Goal: Information Seeking & Learning: Learn about a topic

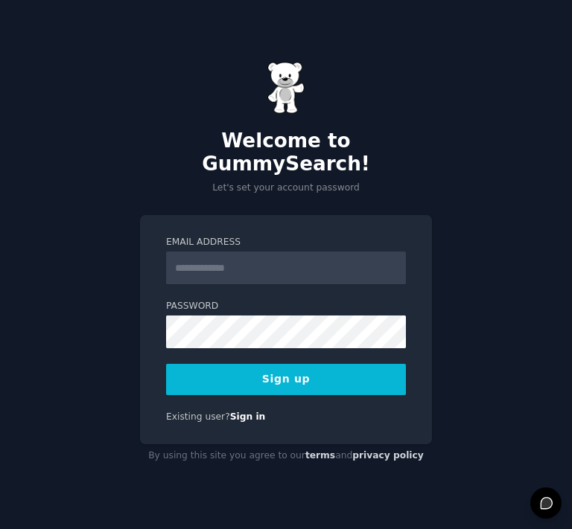
click at [203, 264] on input "Email Address" at bounding box center [286, 268] width 240 height 33
type input "**********"
click at [240, 365] on button "Sign up" at bounding box center [286, 379] width 240 height 31
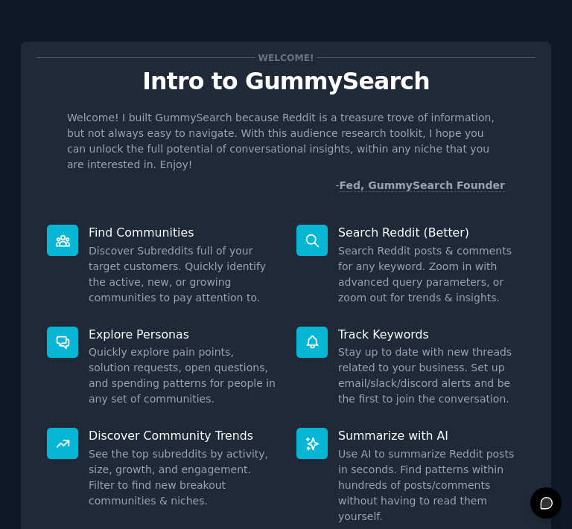
click at [528, 150] on div "Welcome! I built GummySearch because Reddit is a treasure trove of information,…" at bounding box center [285, 151] width 499 height 83
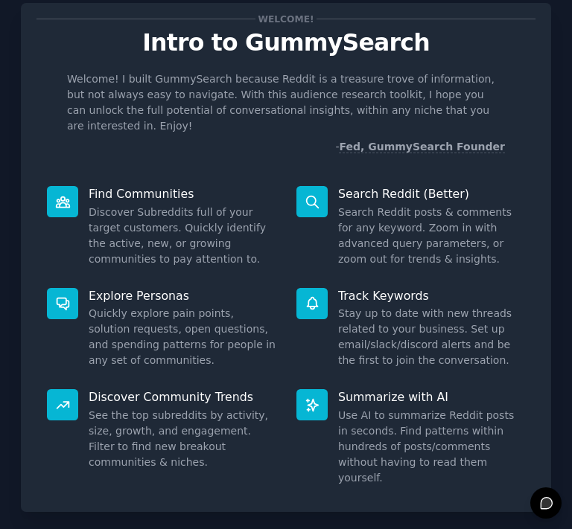
scroll to position [99, 0]
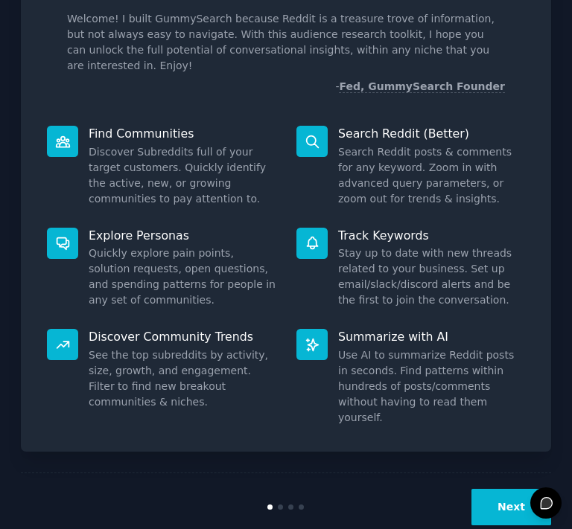
click at [523, 489] on button "Next" at bounding box center [511, 507] width 80 height 36
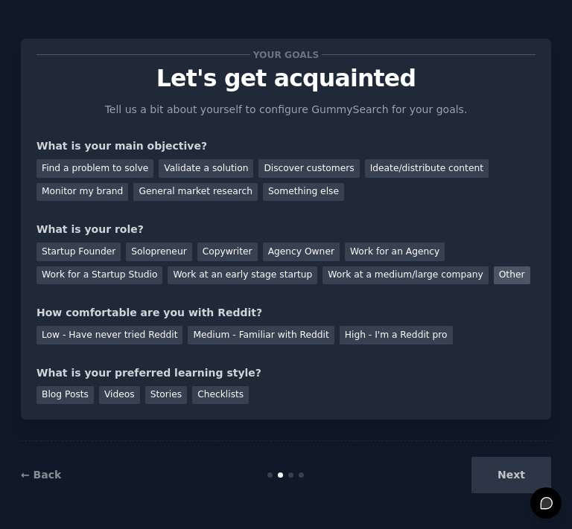
click at [494, 279] on div "Other" at bounding box center [512, 276] width 36 height 19
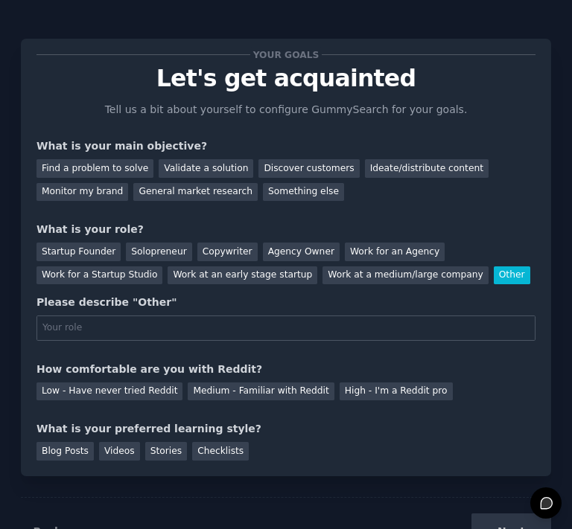
scroll to position [59, 0]
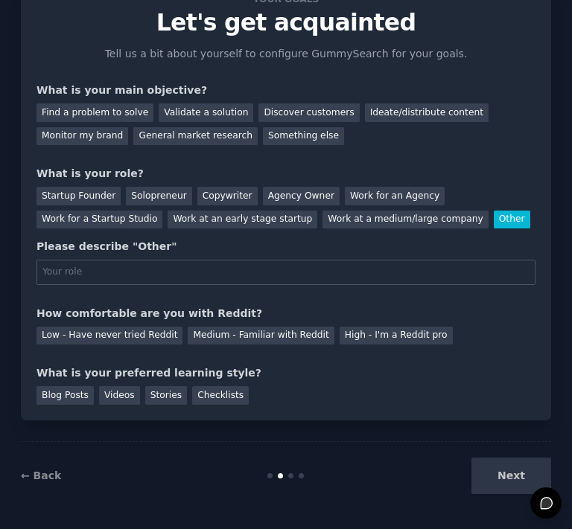
click at [366, 374] on div "What is your preferred learning style?" at bounding box center [285, 374] width 499 height 16
click at [69, 342] on div "Low - Have never tried Reddit" at bounding box center [109, 336] width 146 height 19
click at [502, 463] on div "Next" at bounding box center [463, 476] width 176 height 36
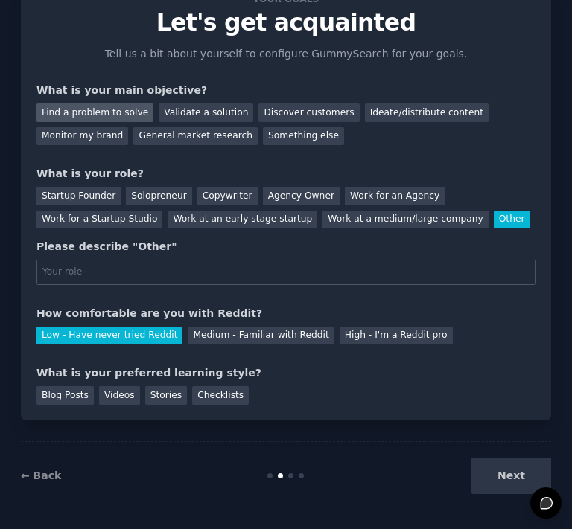
click at [86, 116] on div "Find a problem to solve" at bounding box center [94, 113] width 117 height 19
click at [126, 267] on input "text" at bounding box center [285, 272] width 499 height 25
type input "researcher"
click at [307, 413] on div "Your goals Let's get acquainted Tell us a bit about yourself to configure Gummy…" at bounding box center [286, 202] width 530 height 438
click at [99, 401] on div "Videos" at bounding box center [119, 396] width 41 height 19
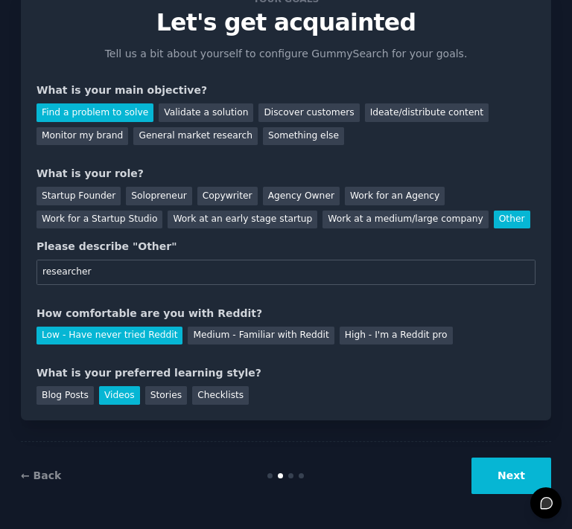
click at [500, 470] on button "Next" at bounding box center [511, 476] width 80 height 36
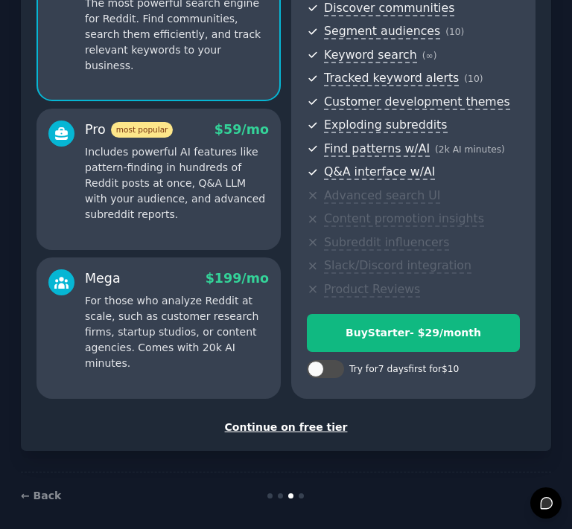
scroll to position [184, 0]
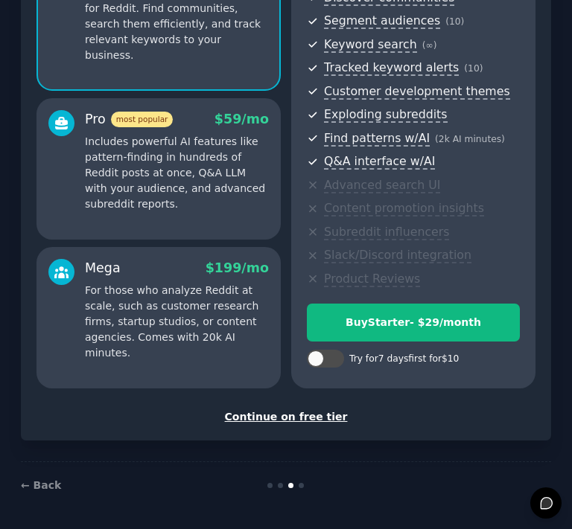
click at [290, 411] on div "Continue on free tier" at bounding box center [285, 418] width 499 height 16
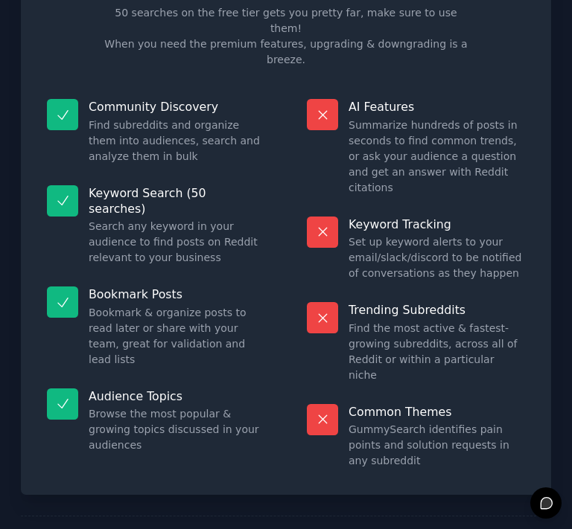
scroll to position [101, 0]
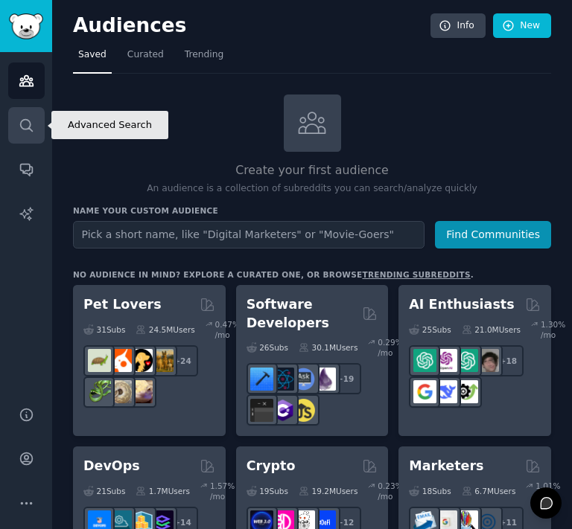
click at [39, 121] on link "Search" at bounding box center [26, 125] width 36 height 36
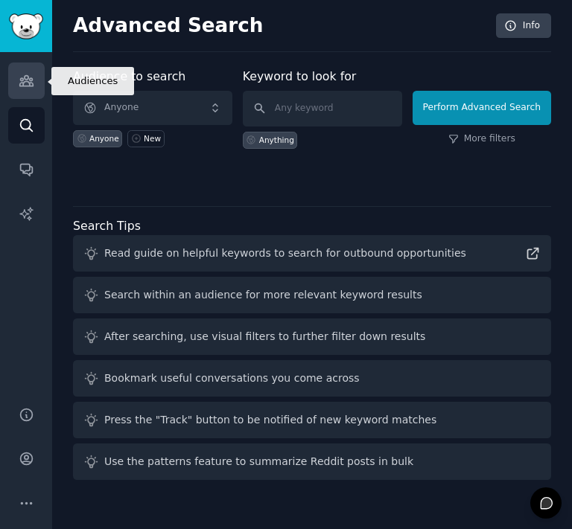
click at [28, 95] on link "Audiences" at bounding box center [26, 81] width 36 height 36
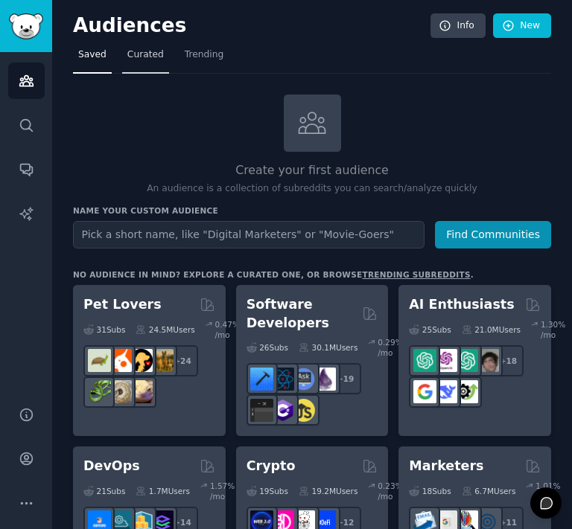
click at [127, 53] on span "Curated" at bounding box center [145, 54] width 36 height 13
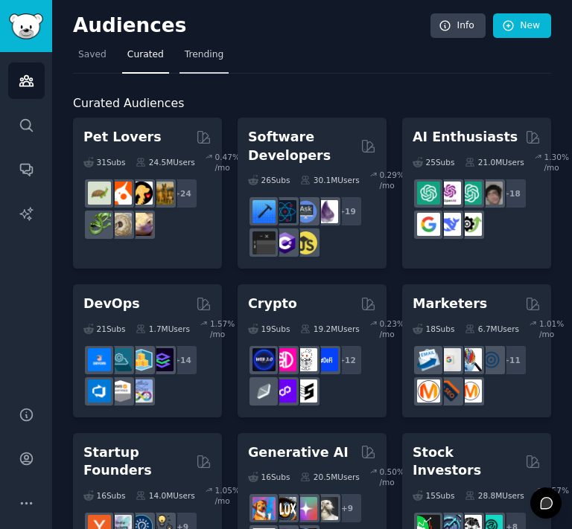
click at [186, 52] on span "Trending" at bounding box center [204, 54] width 39 height 13
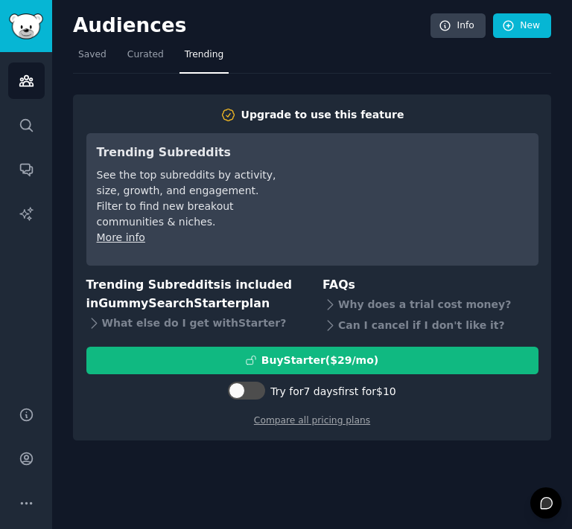
click at [115, 66] on nav "Saved Curated Trending" at bounding box center [312, 58] width 478 height 31
click at [98, 65] on link "Saved" at bounding box center [92, 58] width 39 height 31
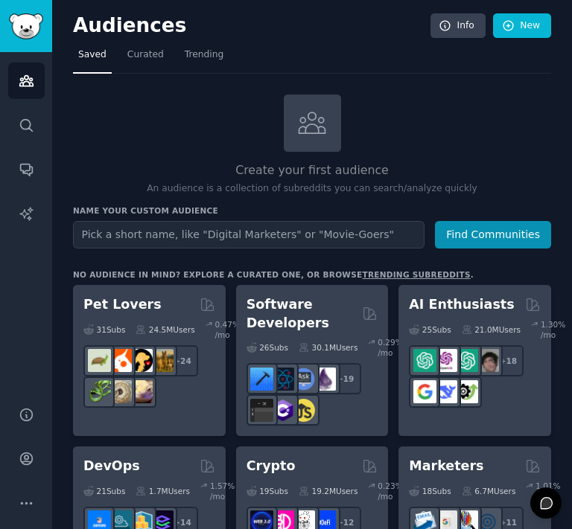
scroll to position [3, 0]
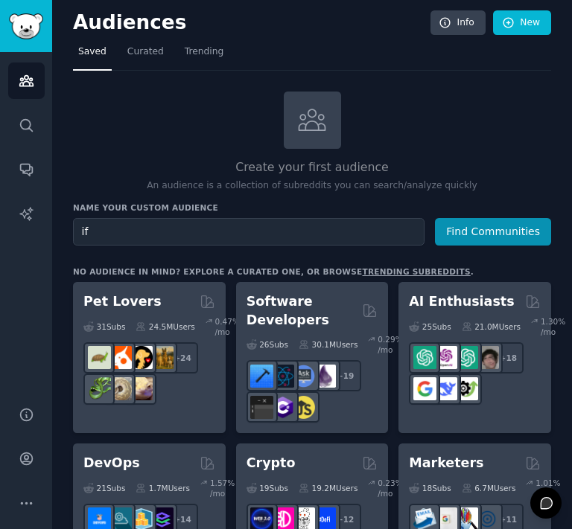
type input "i"
type input "fight"
click at [435, 218] on button "Find Communities" at bounding box center [493, 232] width 116 height 28
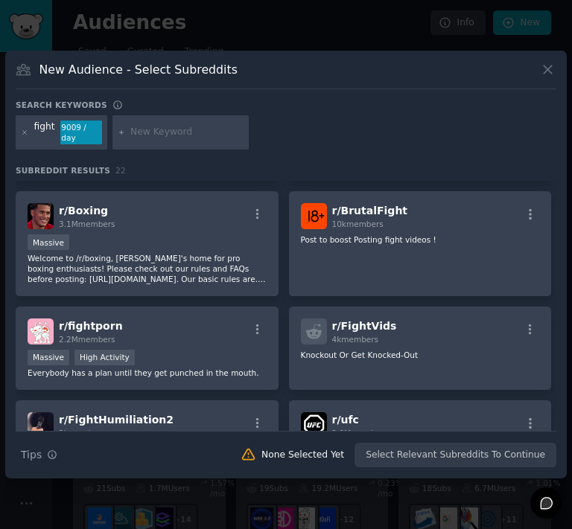
scroll to position [104, 0]
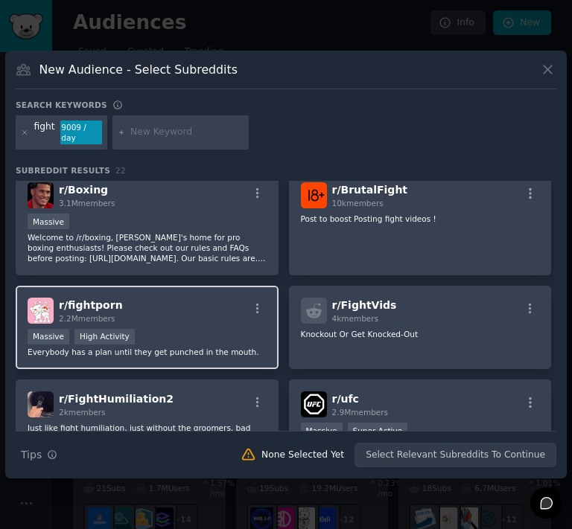
click at [42, 298] on img at bounding box center [41, 311] width 26 height 26
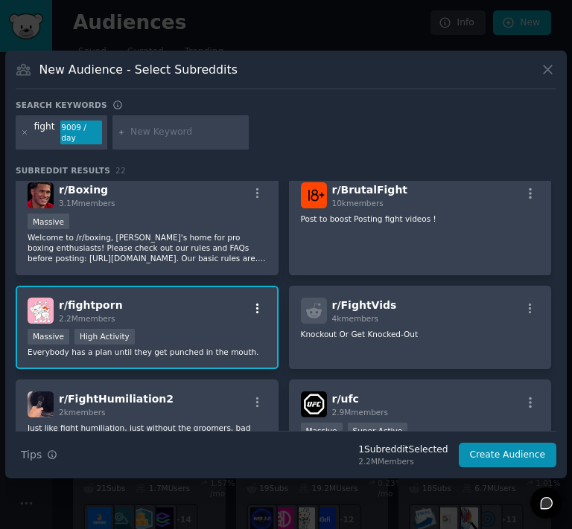
click at [251, 302] on icon "button" at bounding box center [257, 308] width 13 height 13
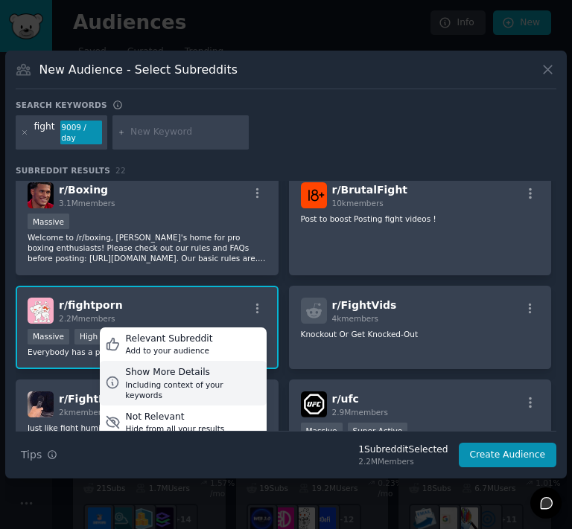
click at [130, 371] on div "Show More Details" at bounding box center [193, 372] width 136 height 13
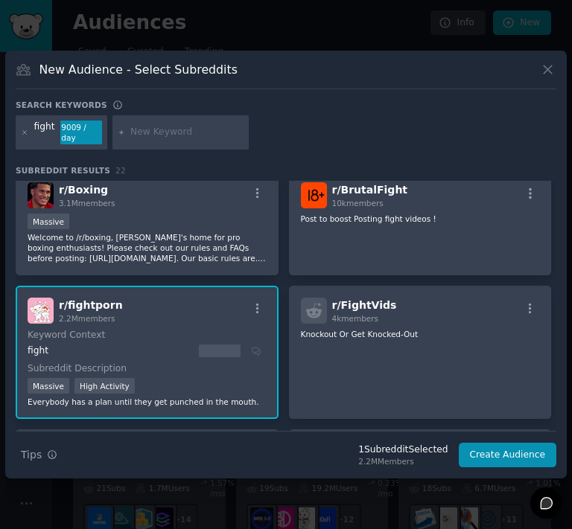
click at [46, 303] on img at bounding box center [41, 311] width 26 height 26
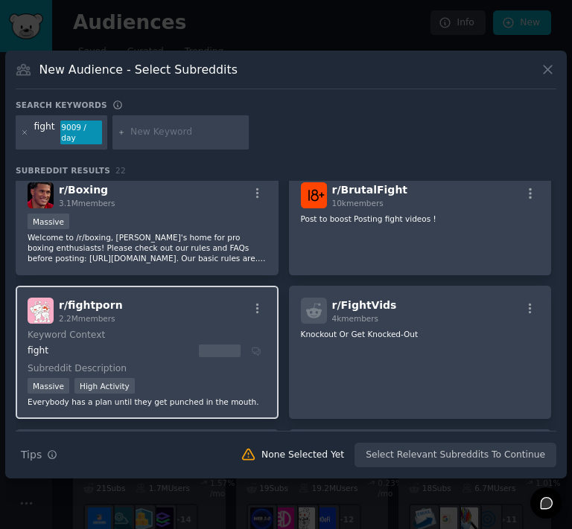
click at [77, 299] on span "r/ fightporn" at bounding box center [91, 305] width 64 height 12
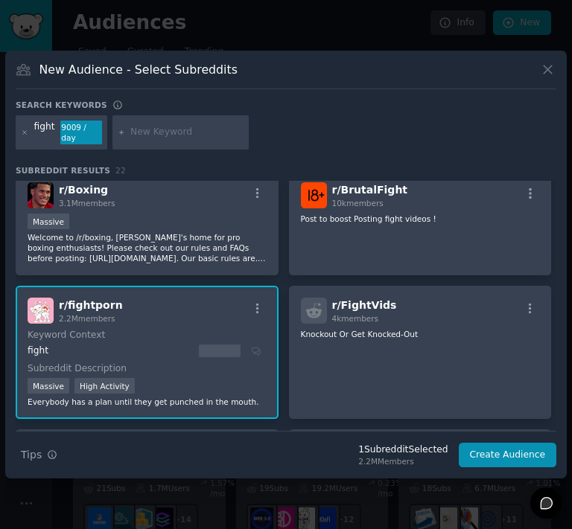
click at [77, 299] on span "r/ fightporn" at bounding box center [91, 305] width 64 height 12
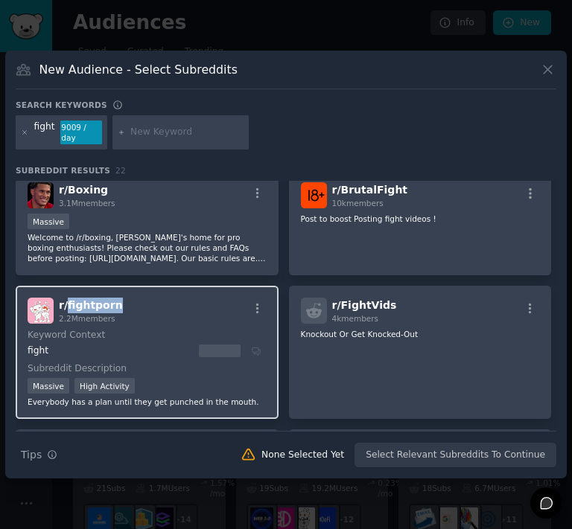
click at [77, 299] on span "r/ fightporn" at bounding box center [91, 305] width 64 height 12
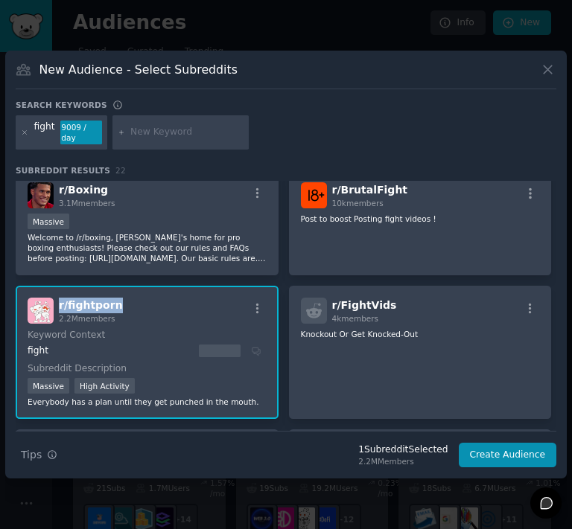
click at [77, 299] on span "r/ fightporn" at bounding box center [91, 305] width 64 height 12
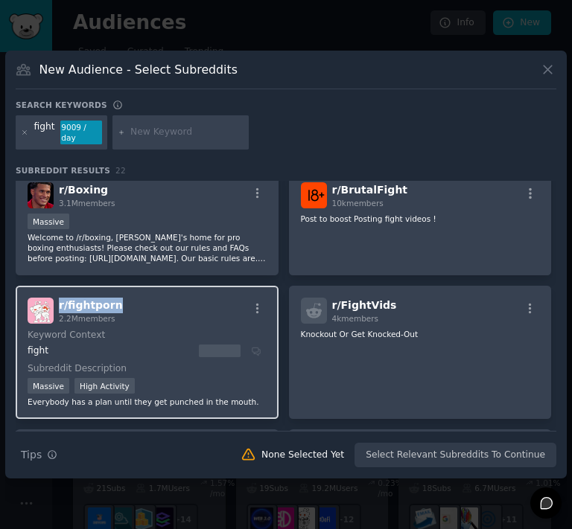
click at [77, 299] on span "r/ fightporn" at bounding box center [91, 305] width 64 height 12
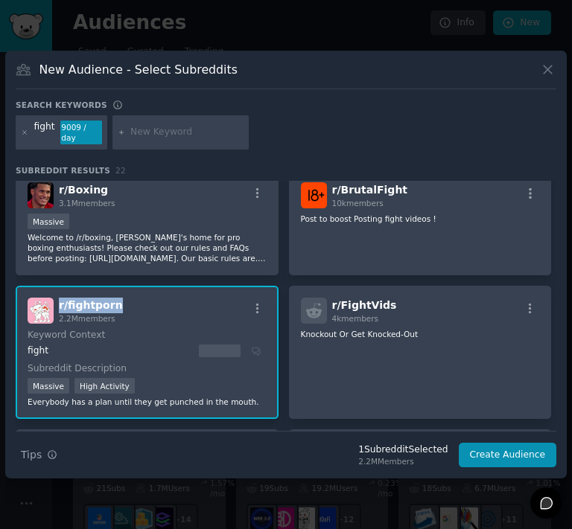
click at [77, 299] on span "r/ fightporn" at bounding box center [91, 305] width 64 height 12
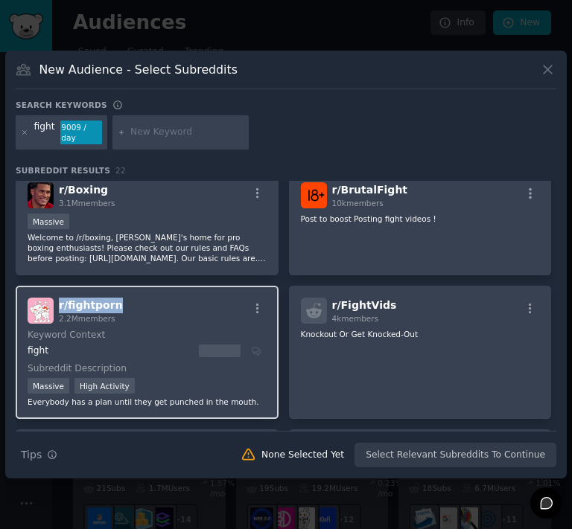
click at [77, 299] on span "r/ fightporn" at bounding box center [91, 305] width 64 height 12
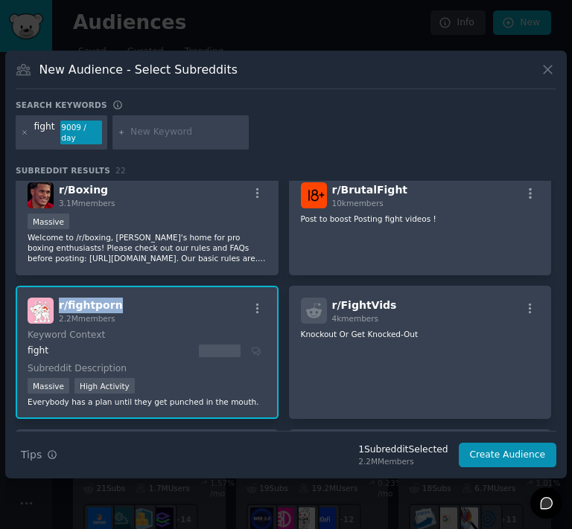
click at [77, 299] on span "r/ fightporn" at bounding box center [91, 305] width 64 height 12
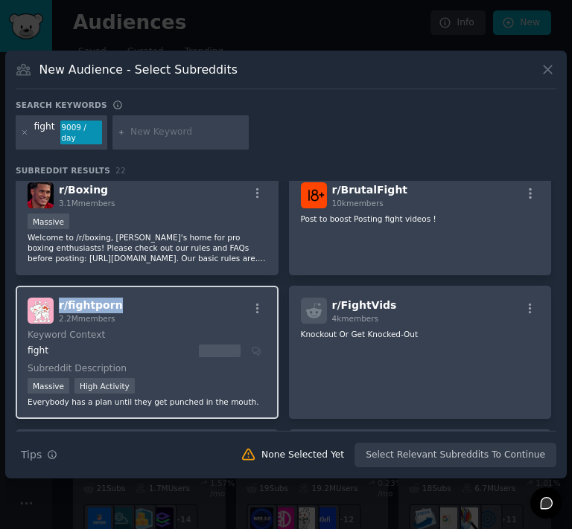
click at [77, 299] on span "r/ fightporn" at bounding box center [91, 305] width 64 height 12
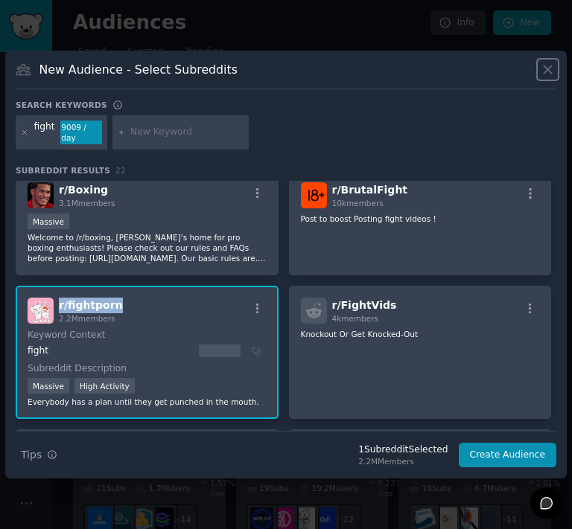
click at [548, 77] on icon at bounding box center [548, 70] width 16 height 16
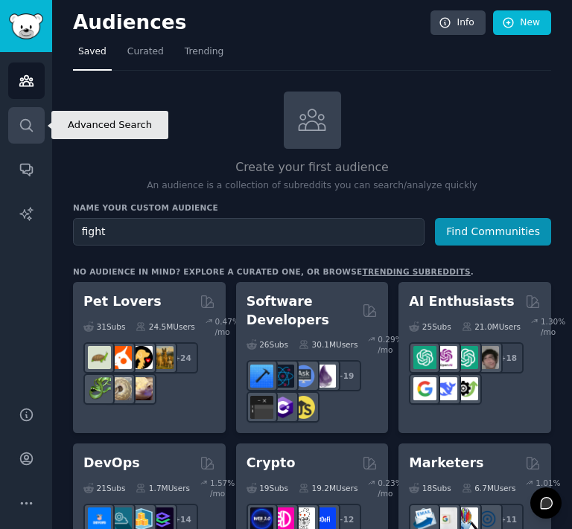
click at [19, 121] on icon "Sidebar" at bounding box center [27, 126] width 16 height 16
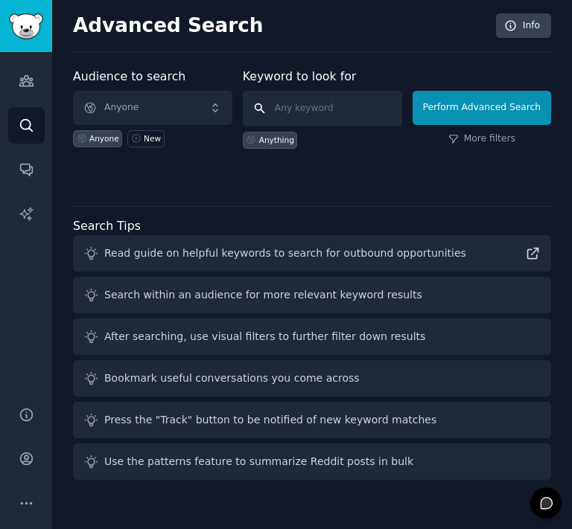
click at [305, 103] on input "text" at bounding box center [322, 109] width 159 height 36
type input "fight"
click button "Perform Advanced Search" at bounding box center [482, 108] width 139 height 34
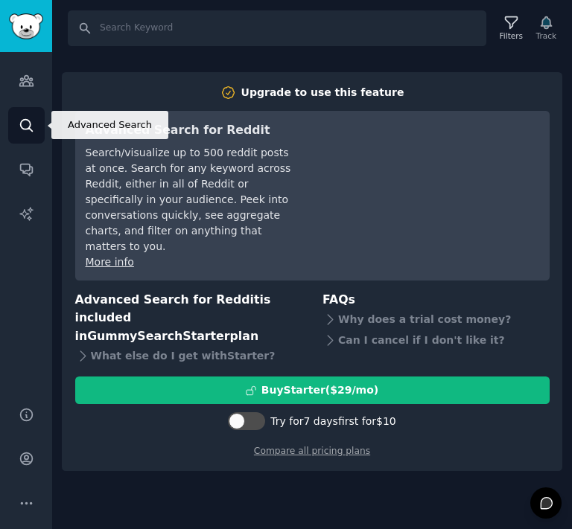
click at [16, 124] on link "Search" at bounding box center [26, 125] width 36 height 36
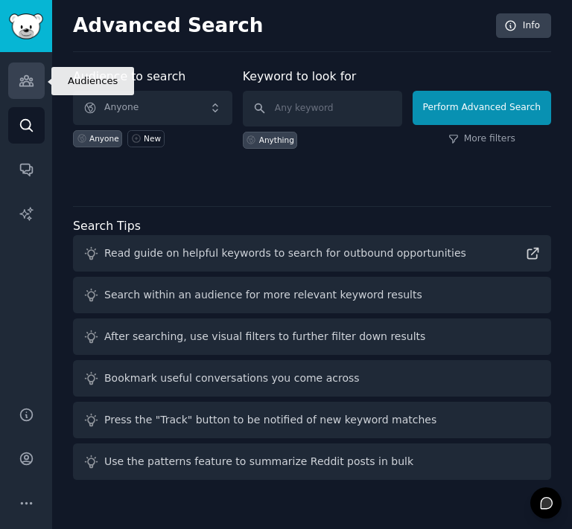
click at [19, 76] on icon "Sidebar" at bounding box center [27, 81] width 16 height 16
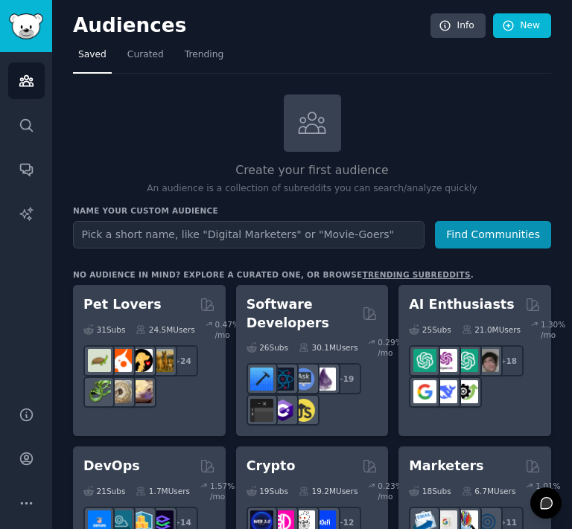
click at [113, 235] on input "text" at bounding box center [249, 235] width 352 height 28
type input "fight"
click at [435, 221] on button "Find Communities" at bounding box center [493, 235] width 116 height 28
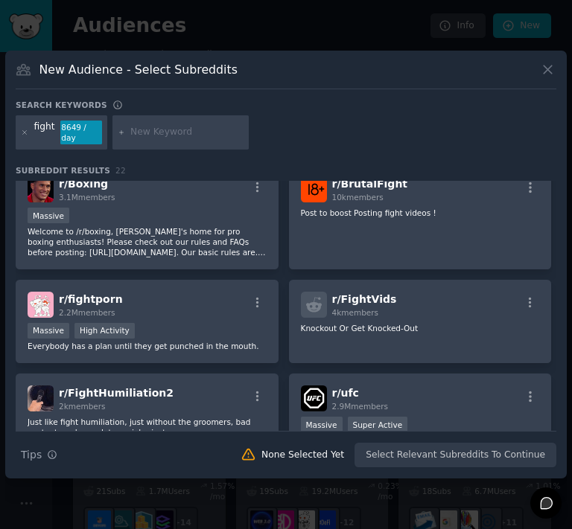
scroll to position [110, 0]
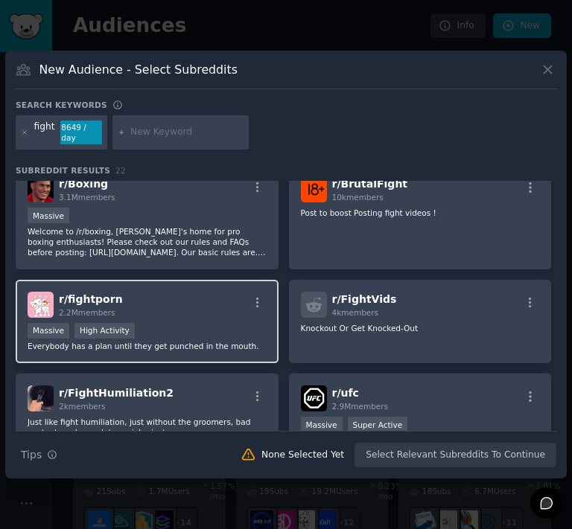
click at [98, 293] on span "r/ fightporn" at bounding box center [91, 299] width 64 height 12
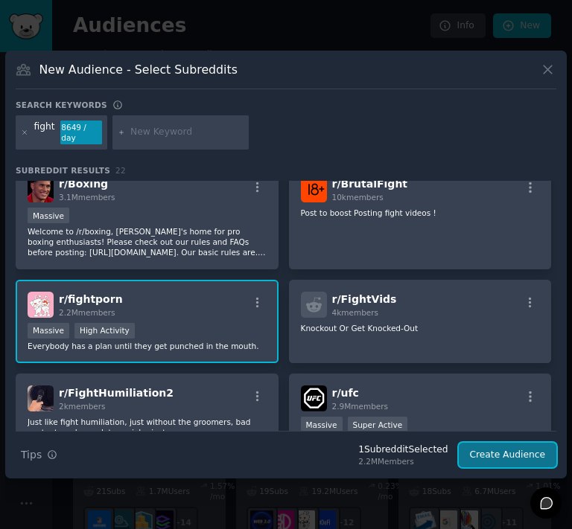
click at [506, 457] on button "Create Audience" at bounding box center [508, 455] width 98 height 25
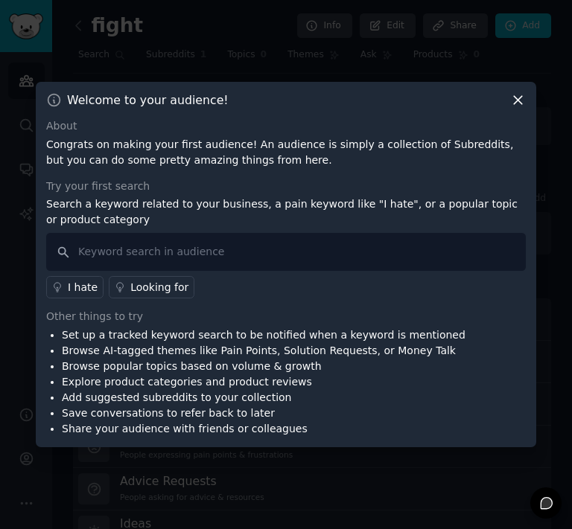
click at [515, 93] on icon at bounding box center [518, 100] width 16 height 16
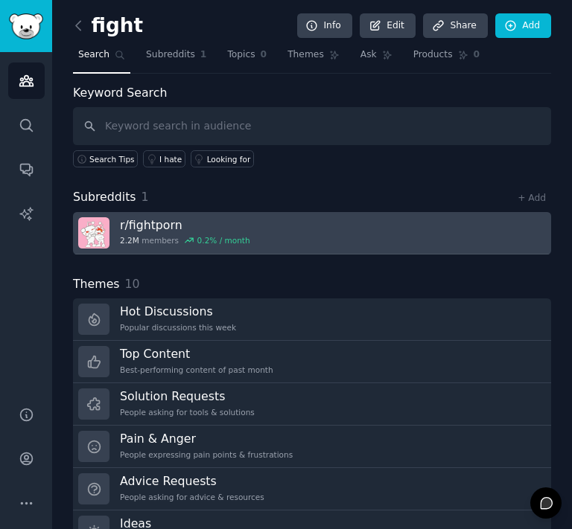
click at [217, 235] on div "0.2 % / month" at bounding box center [223, 240] width 53 height 10
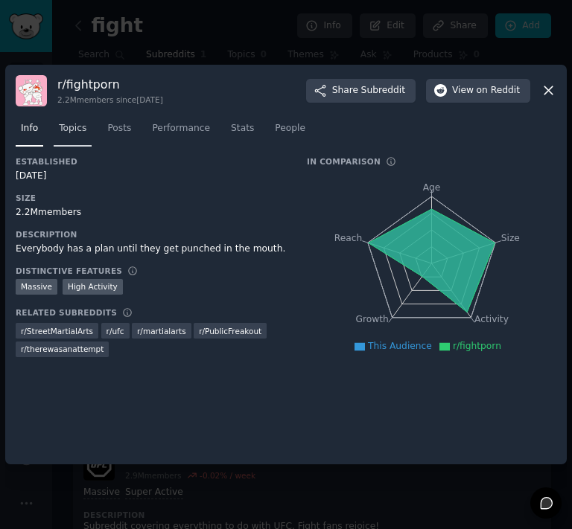
click at [74, 134] on span "Topics" at bounding box center [73, 128] width 28 height 13
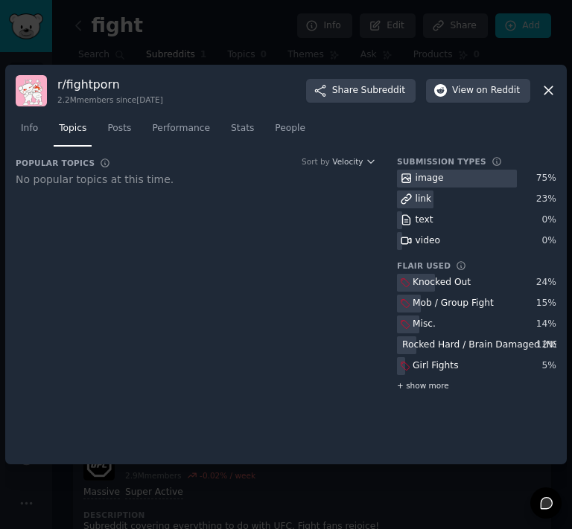
click at [413, 382] on span "+ show more" at bounding box center [423, 386] width 52 height 10
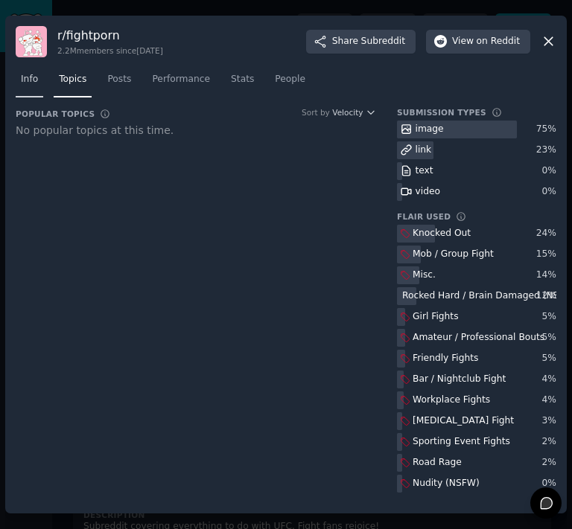
click at [32, 75] on span "Info" at bounding box center [29, 79] width 17 height 13
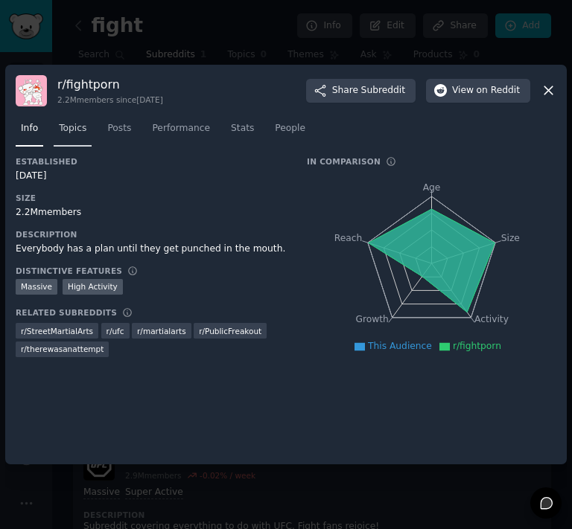
click at [80, 123] on span "Topics" at bounding box center [73, 128] width 28 height 13
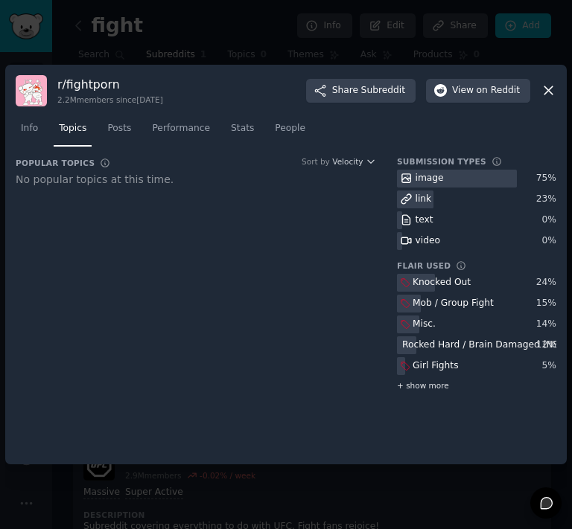
click at [426, 388] on span "+ show more" at bounding box center [423, 386] width 52 height 10
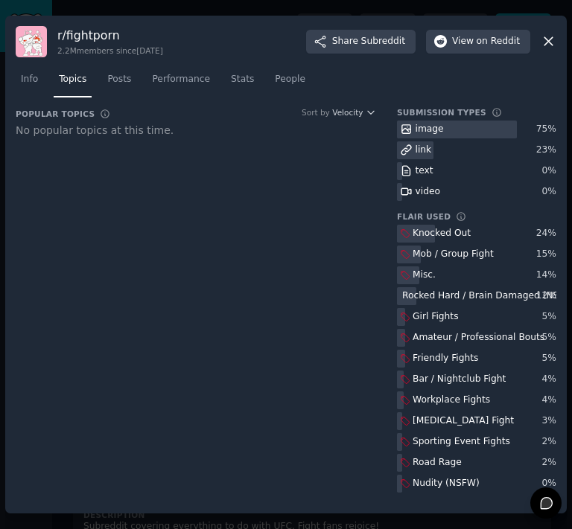
click at [159, 270] on div "Popular Topics Sort by Velocity No popular topics at this time." at bounding box center [196, 305] width 360 height 396
click at [255, 258] on div "Popular Topics Sort by Velocity No popular topics at this time." at bounding box center [196, 305] width 360 height 396
click at [119, 86] on link "Posts" at bounding box center [119, 83] width 34 height 31
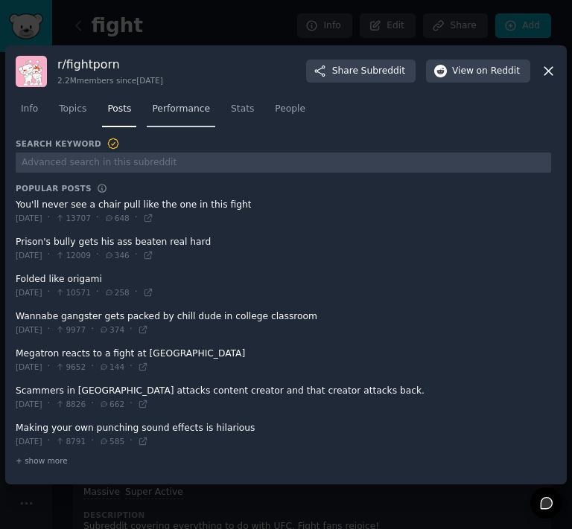
click at [161, 109] on span "Performance" at bounding box center [181, 109] width 58 height 13
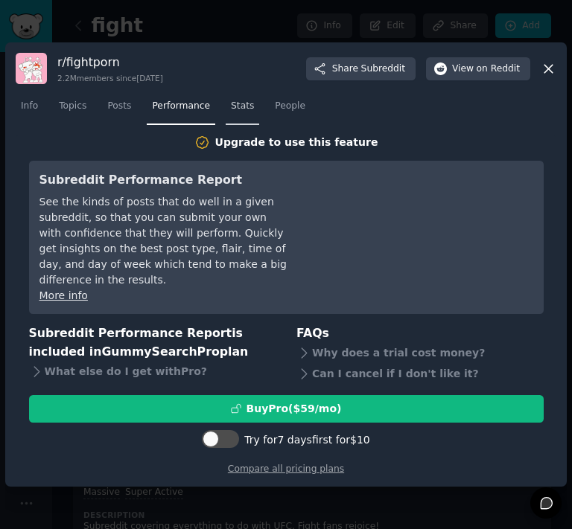
click at [231, 104] on span "Stats" at bounding box center [242, 106] width 23 height 13
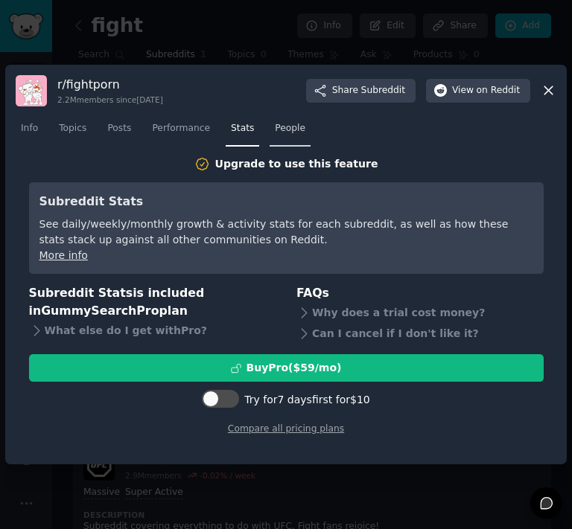
click at [275, 128] on span "People" at bounding box center [290, 128] width 31 height 13
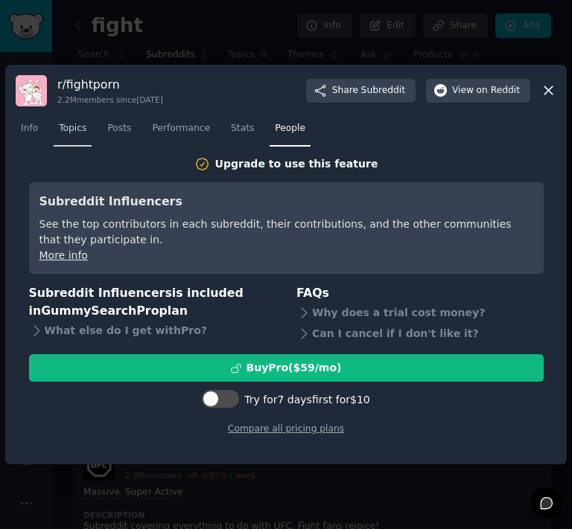
click at [65, 124] on span "Topics" at bounding box center [73, 128] width 28 height 13
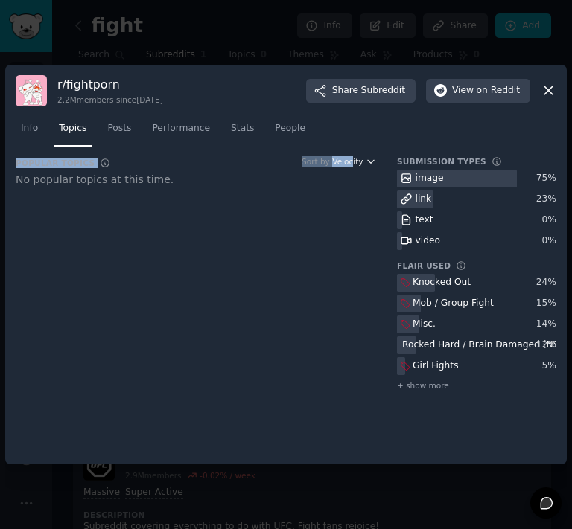
drag, startPoint x: 360, startPoint y: 154, endPoint x: 354, endPoint y: 160, distance: 7.9
click at [354, 160] on div "r/ fightporn 2.2M members since 05/25/2012 Share Subreddit View on Reddit Info …" at bounding box center [286, 265] width 562 height 401
click at [354, 160] on span "Velocity" at bounding box center [347, 161] width 31 height 10
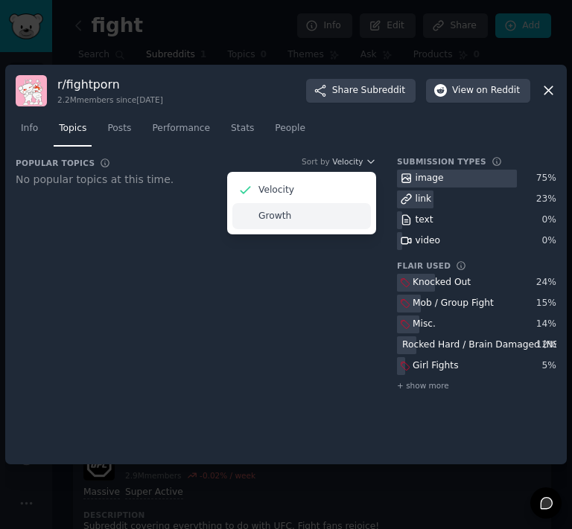
click at [292, 208] on div "Growth" at bounding box center [301, 216] width 139 height 26
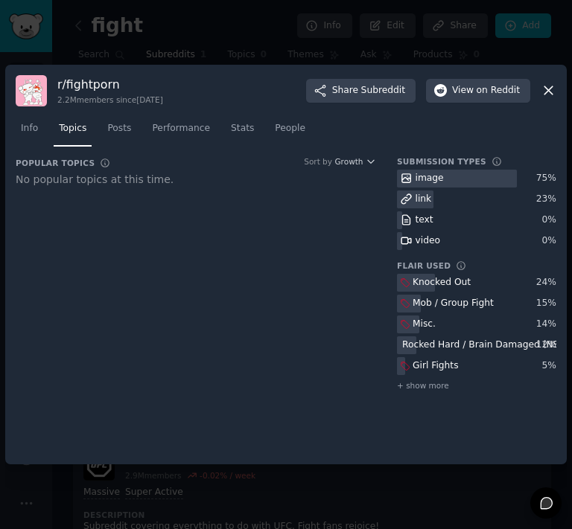
click at [292, 208] on div "Popular Topics Sort by Growth No popular topics at this time." at bounding box center [196, 280] width 360 height 248
click at [30, 121] on link "Info" at bounding box center [30, 132] width 28 height 31
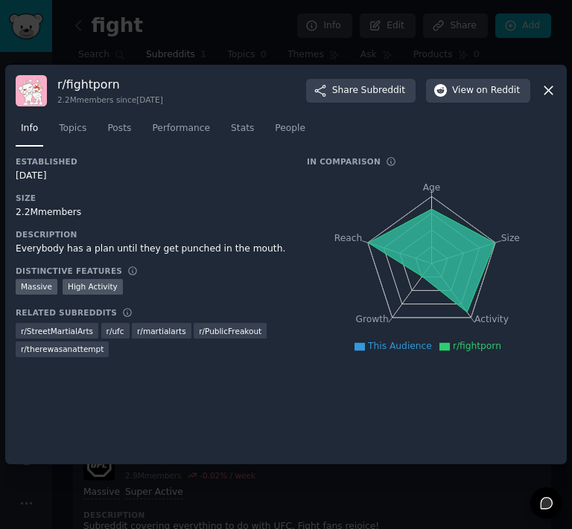
click at [430, 185] on tspan "Age" at bounding box center [432, 187] width 18 height 10
click at [434, 258] on icon at bounding box center [432, 260] width 126 height 103
click at [456, 297] on icon at bounding box center [432, 260] width 126 height 103
click at [444, 89] on icon "button" at bounding box center [440, 90] width 13 height 13
click at [552, 92] on icon at bounding box center [549, 91] width 16 height 16
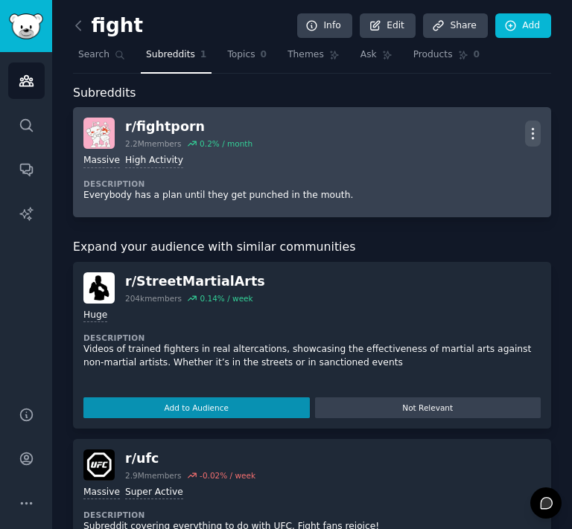
click at [538, 126] on icon "button" at bounding box center [533, 134] width 16 height 16
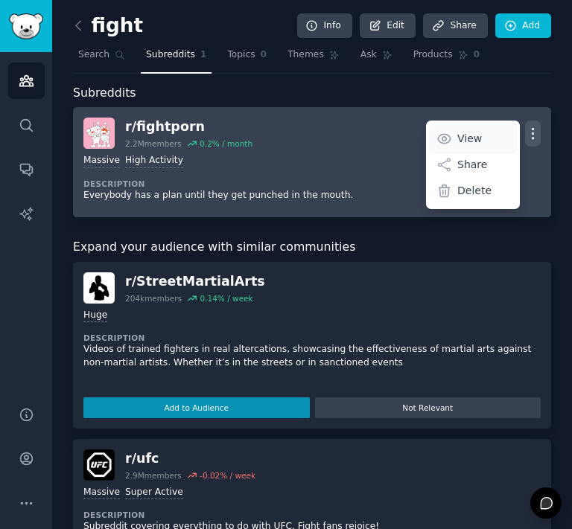
click at [486, 140] on link "View" at bounding box center [473, 138] width 89 height 31
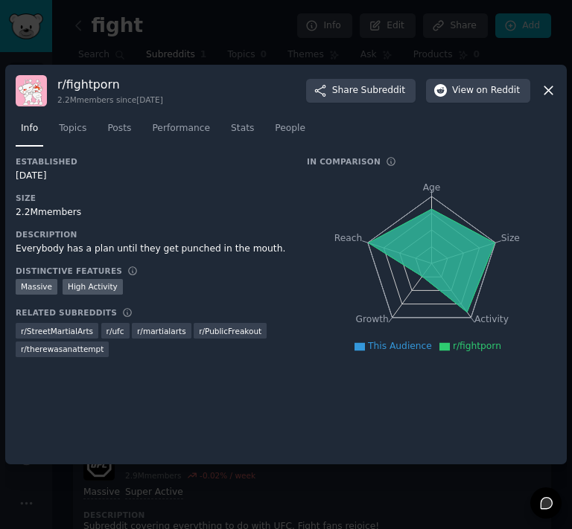
click at [544, 99] on div "r/ fightporn 2.2M members since 05/25/2012 Share Subreddit View on Reddit" at bounding box center [286, 90] width 541 height 31
click at [545, 97] on icon at bounding box center [549, 91] width 16 height 16
